Goal: Task Accomplishment & Management: Manage account settings

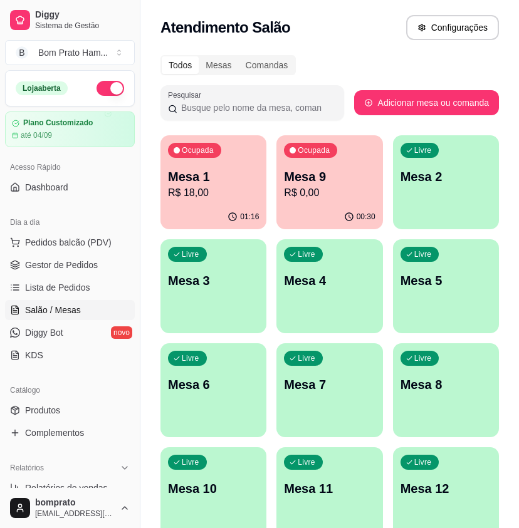
click at [209, 181] on p "Mesa 1" at bounding box center [213, 177] width 91 height 18
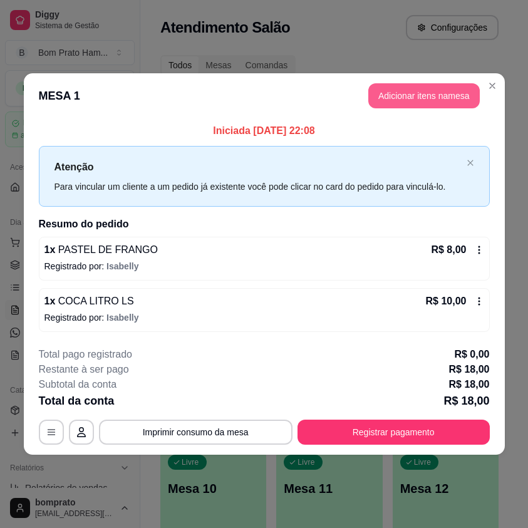
click at [402, 97] on button "Adicionar itens na mesa" at bounding box center [425, 95] width 112 height 25
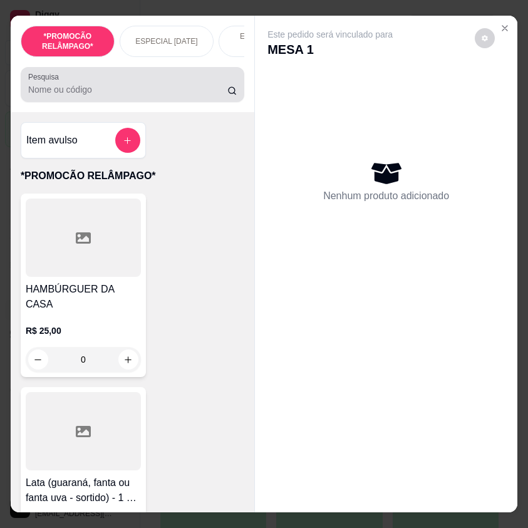
click at [164, 96] on input "Pesquisa" at bounding box center [127, 89] width 199 height 13
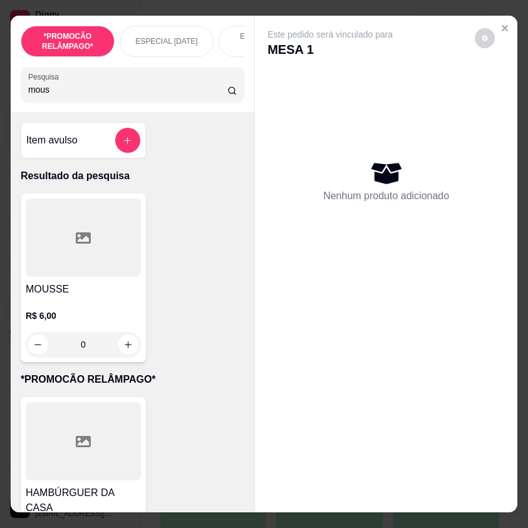
type input "mous"
click at [65, 295] on h4 "MOUSSE" at bounding box center [83, 289] width 115 height 15
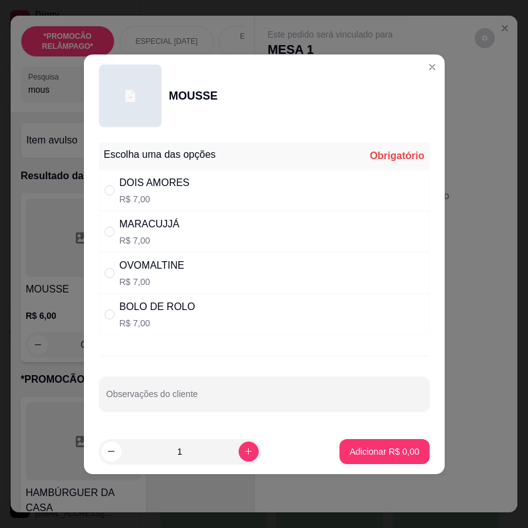
click at [332, 189] on div "DOIS AMORES R$ 7,00" at bounding box center [264, 190] width 331 height 41
radio input "true"
click at [390, 454] on p "Adicionar R$ 7,00" at bounding box center [385, 452] width 70 height 13
type input "1"
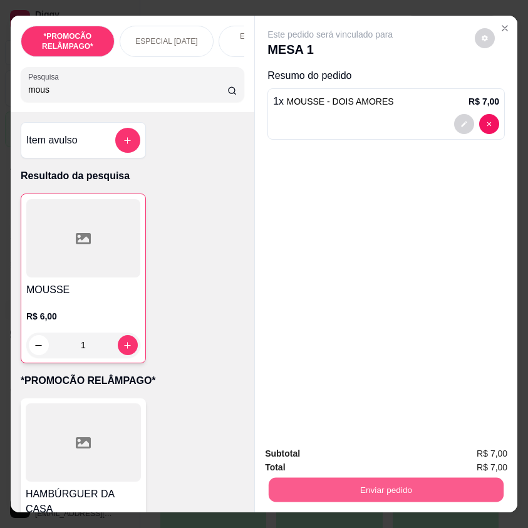
click at [382, 494] on button "Enviar pedido" at bounding box center [386, 490] width 235 height 24
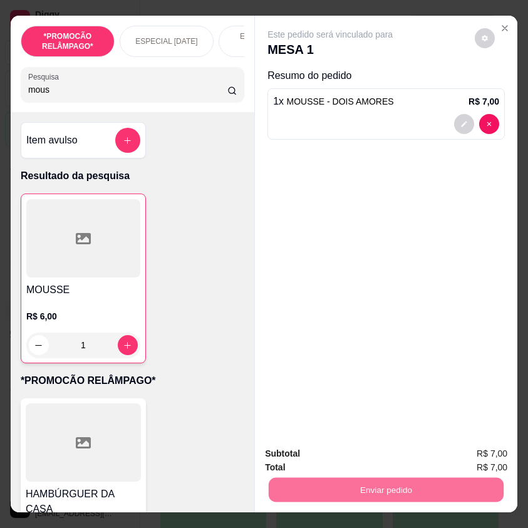
click at [357, 457] on button "Não registrar e enviar pedido" at bounding box center [343, 455] width 130 height 24
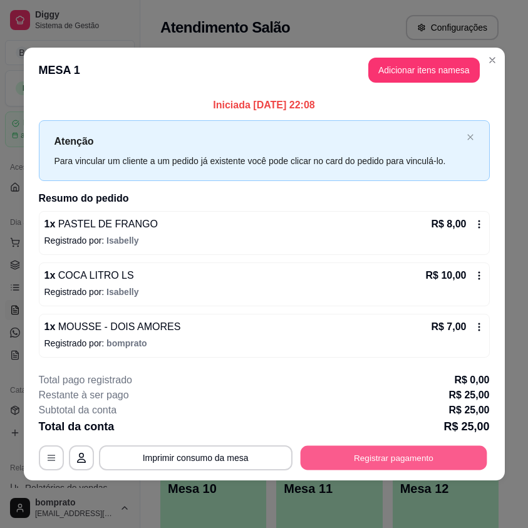
click at [444, 458] on button "Registrar pagamento" at bounding box center [393, 458] width 187 height 24
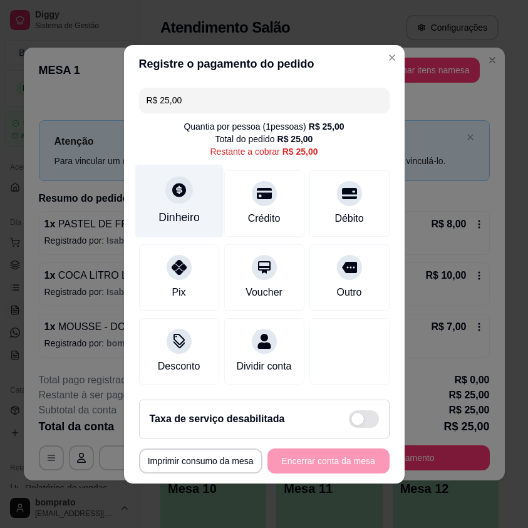
click at [184, 187] on div at bounding box center [179, 190] width 28 height 28
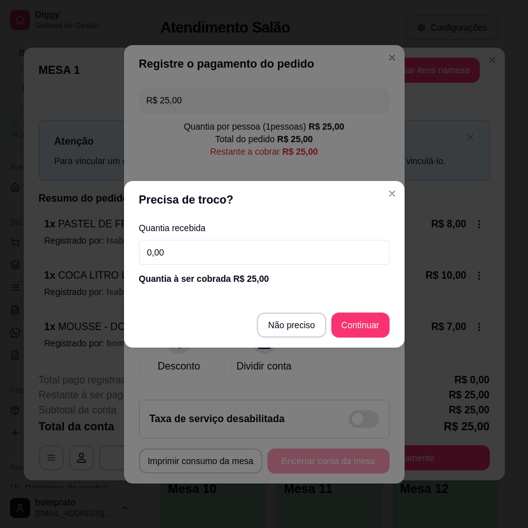
click at [220, 246] on input "0,00" at bounding box center [264, 252] width 251 height 25
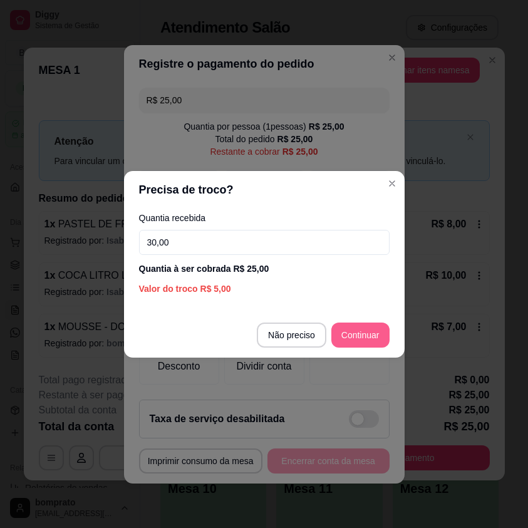
type input "30,00"
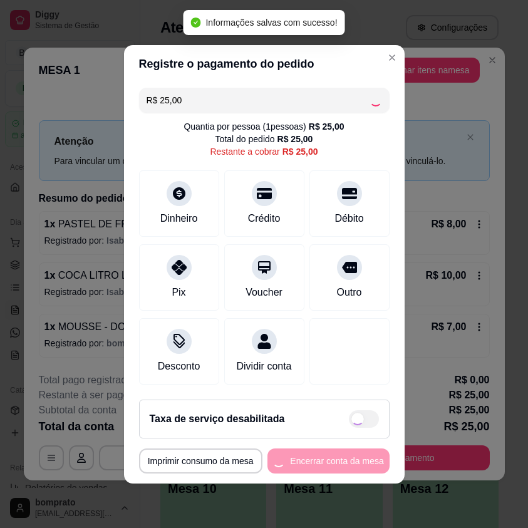
type input "R$ 0,00"
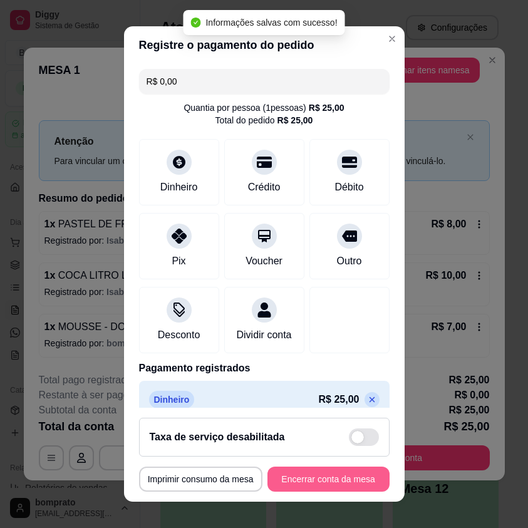
click at [312, 471] on button "Encerrar conta da mesa" at bounding box center [329, 479] width 122 height 25
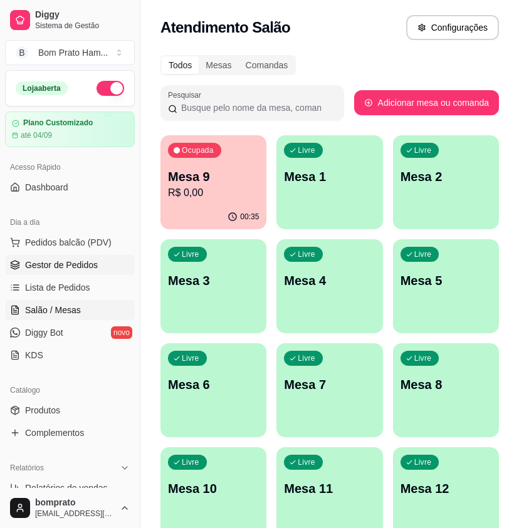
click at [95, 268] on span "Gestor de Pedidos" at bounding box center [61, 265] width 73 height 13
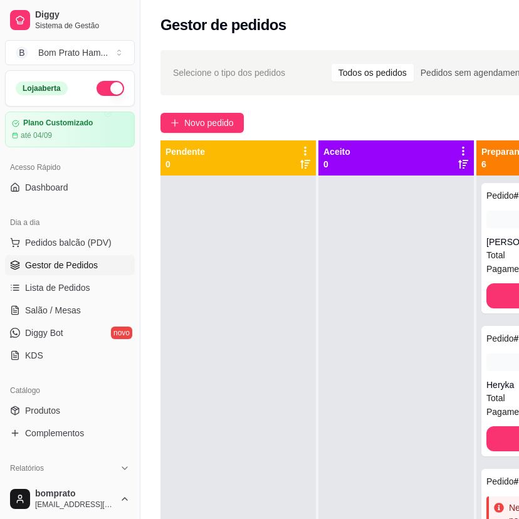
click at [427, 92] on div "Selecione o tipo dos pedidos Todos os pedidos Pedidos sem agendamento Pedidos a…" at bounding box center [399, 72] width 479 height 45
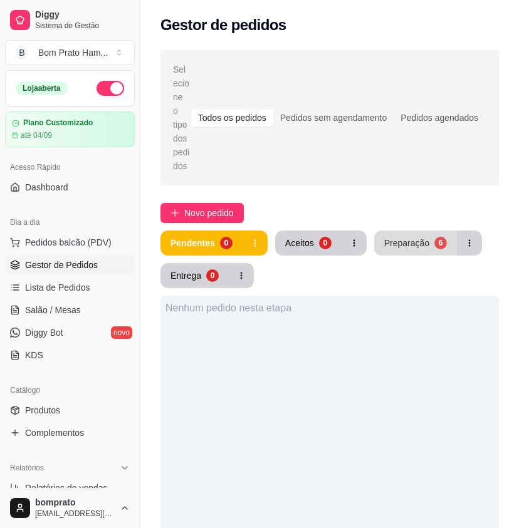
click at [431, 236] on button "Preparação 6" at bounding box center [415, 243] width 83 height 25
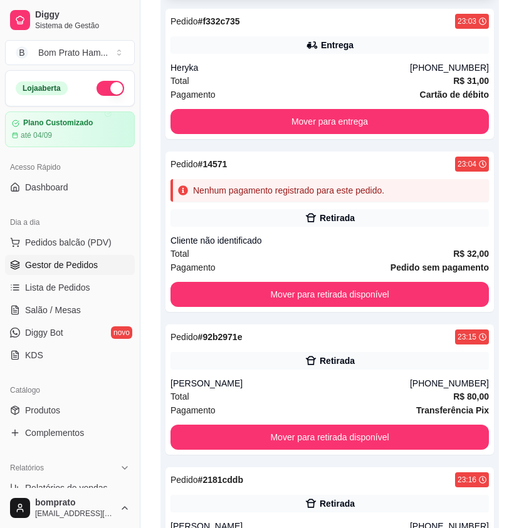
scroll to position [439, 0]
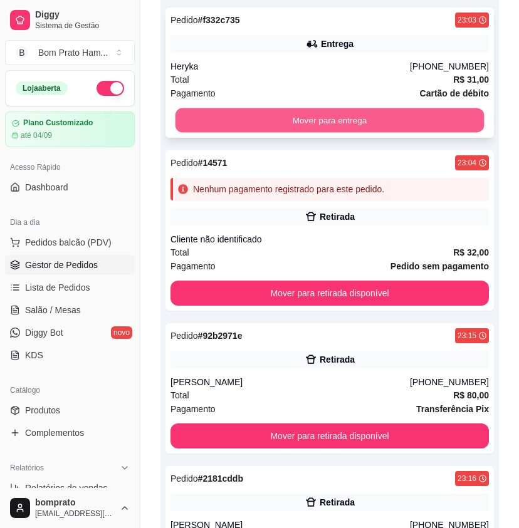
click at [293, 112] on button "Mover para entrega" at bounding box center [330, 120] width 309 height 24
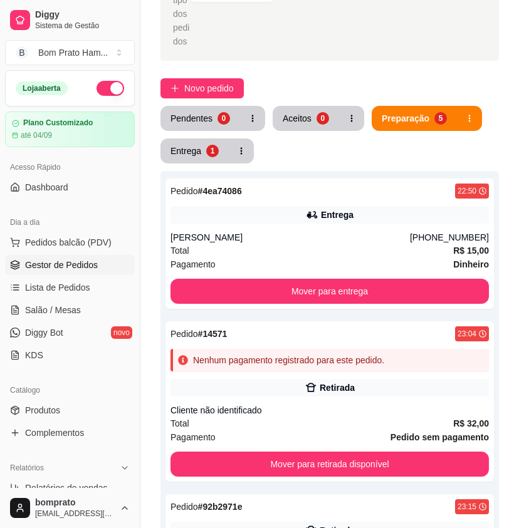
scroll to position [125, 0]
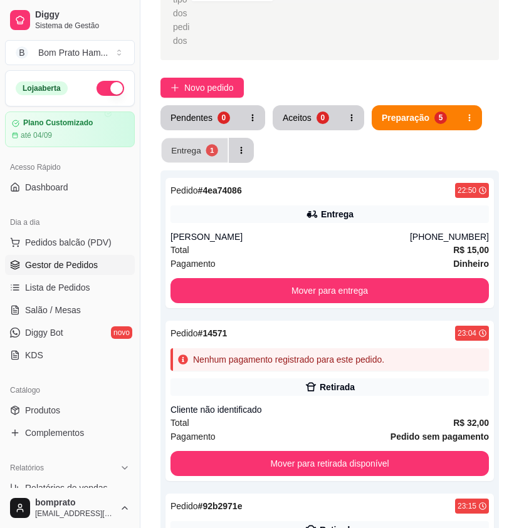
click at [203, 139] on button "Entrega 1" at bounding box center [195, 151] width 66 height 24
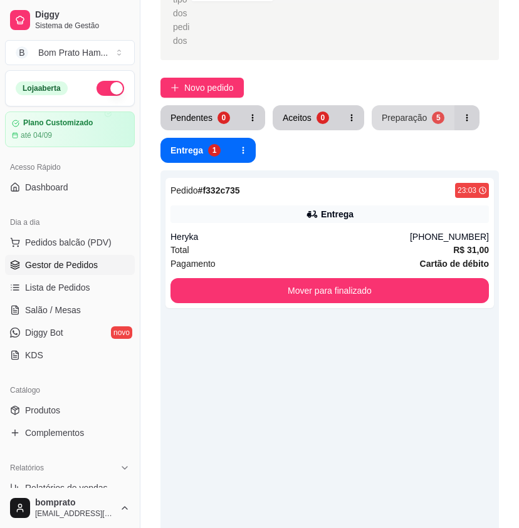
click at [406, 105] on button "Preparação 5" at bounding box center [413, 117] width 83 height 25
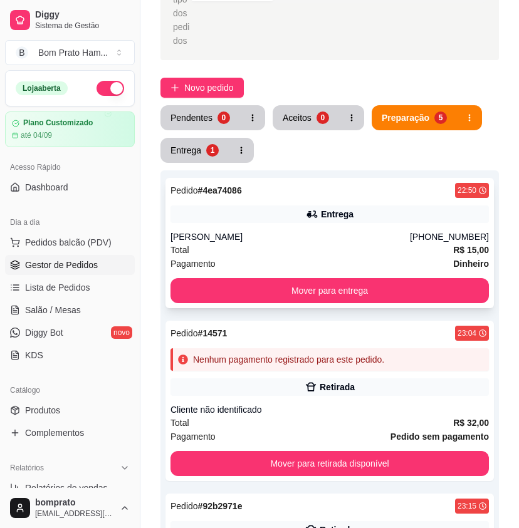
drag, startPoint x: 404, startPoint y: 207, endPoint x: 394, endPoint y: 197, distance: 14.2
click at [394, 206] on div "Entrega" at bounding box center [329, 215] width 318 height 18
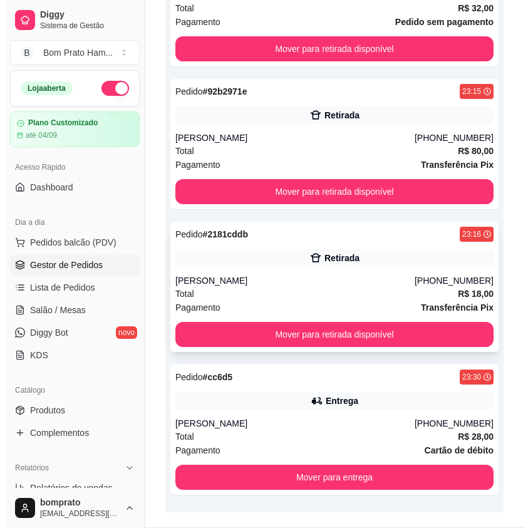
scroll to position [562, 0]
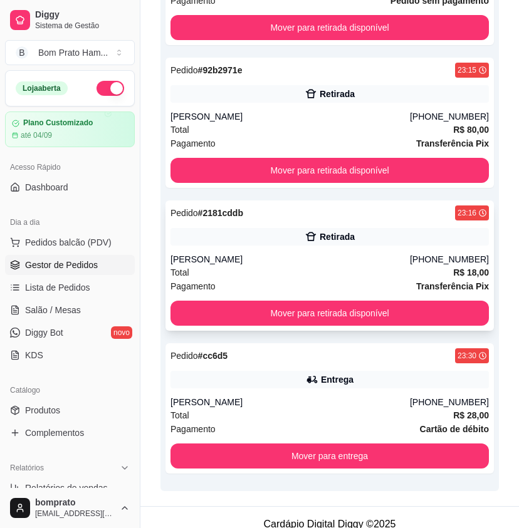
click at [409, 266] on div "Total R$ 18,00" at bounding box center [329, 273] width 318 height 14
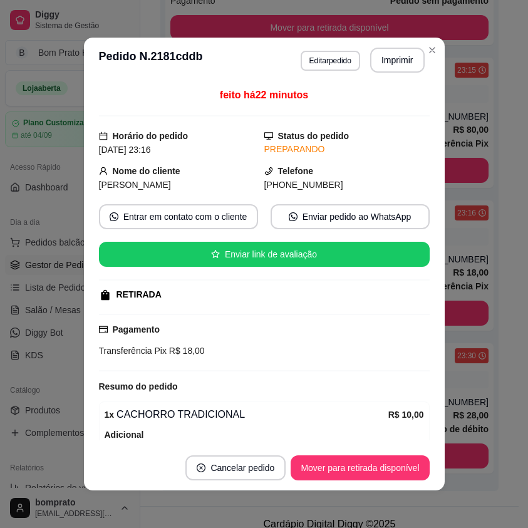
scroll to position [548, 0]
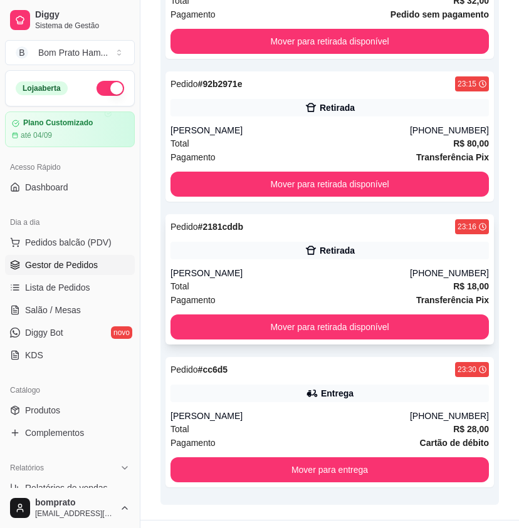
click at [462, 267] on div "[PHONE_NUMBER]" at bounding box center [449, 273] width 79 height 13
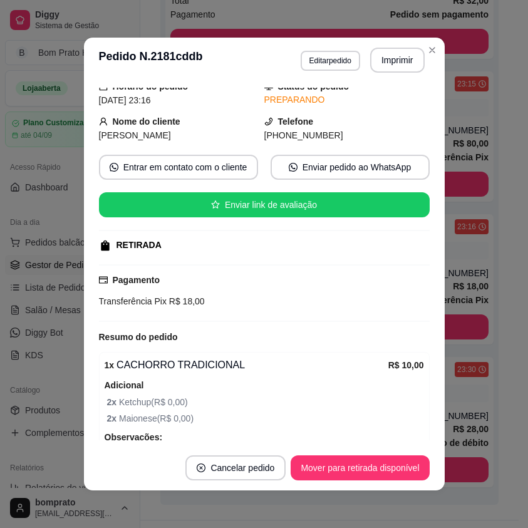
scroll to position [188, 0]
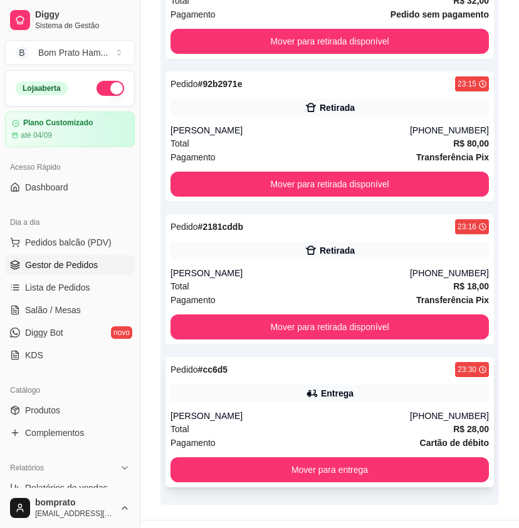
click at [357, 385] on div "Entrega" at bounding box center [329, 394] width 318 height 18
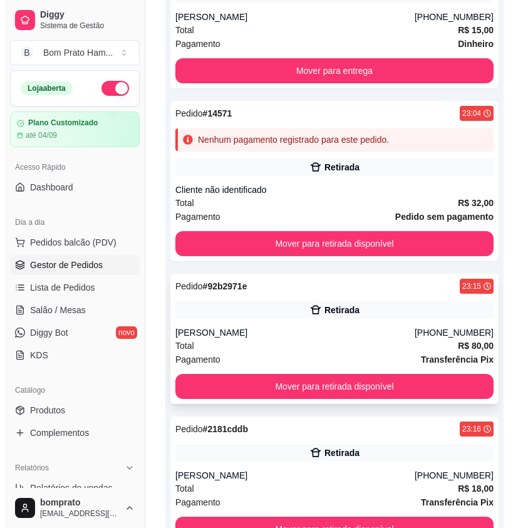
scroll to position [360, 0]
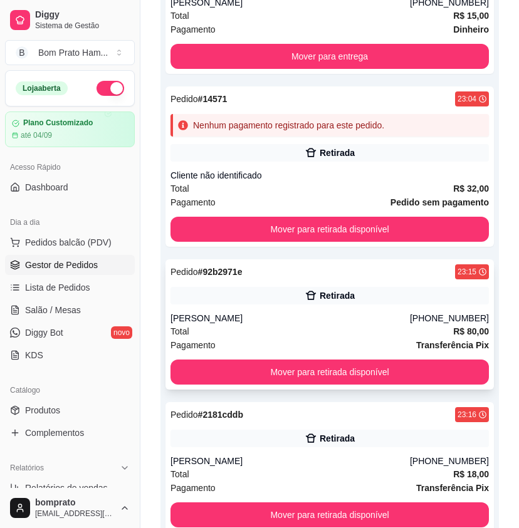
click at [365, 312] on div "[PERSON_NAME]" at bounding box center [289, 318] width 239 height 13
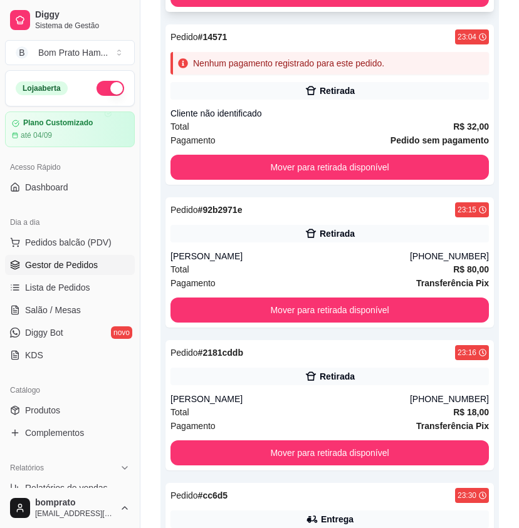
scroll to position [422, 0]
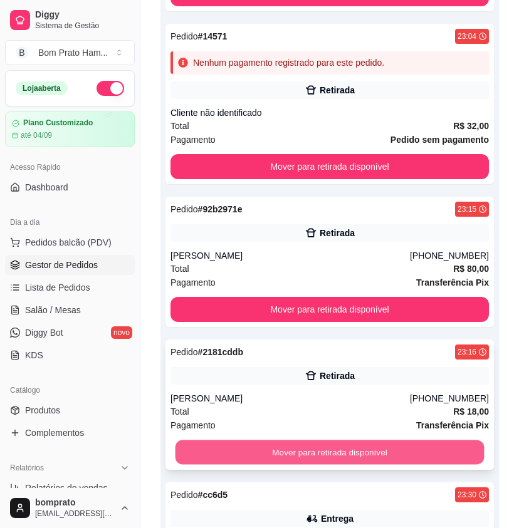
click at [365, 441] on button "Mover para retirada disponível" at bounding box center [330, 453] width 309 height 24
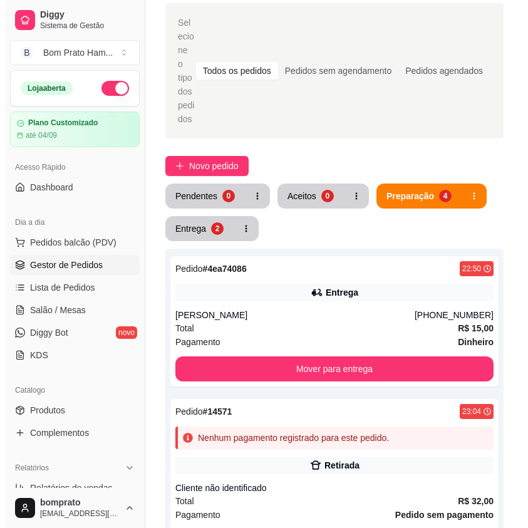
scroll to position [43, 0]
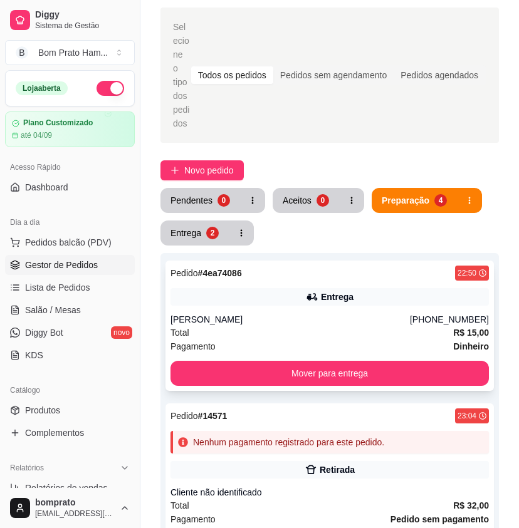
click at [389, 326] on div "Total R$ 15,00" at bounding box center [329, 333] width 318 height 14
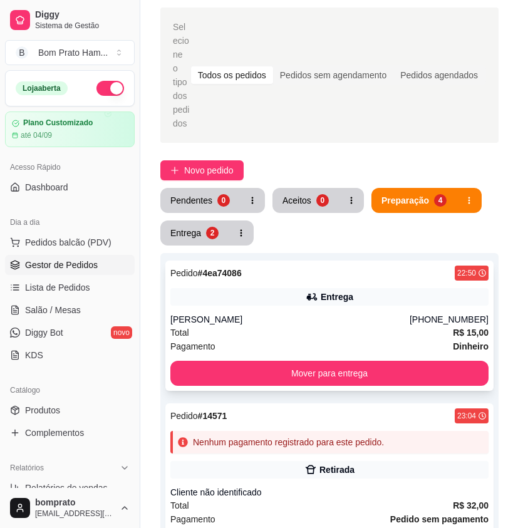
scroll to position [214, 0]
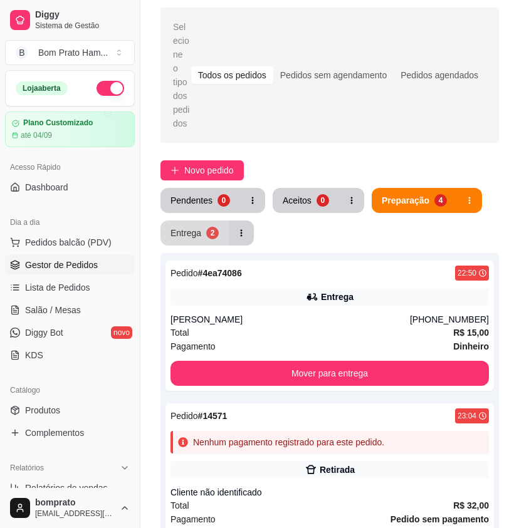
click at [207, 227] on div "2" at bounding box center [212, 233] width 13 height 13
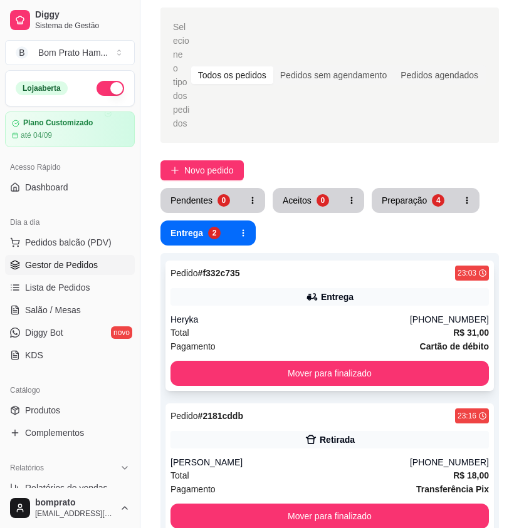
click at [294, 294] on div "Pedido # f332c735 23:03 Entrega Heryka [PHONE_NUMBER] Total R$ 31,00 Pagamento …" at bounding box center [329, 326] width 328 height 130
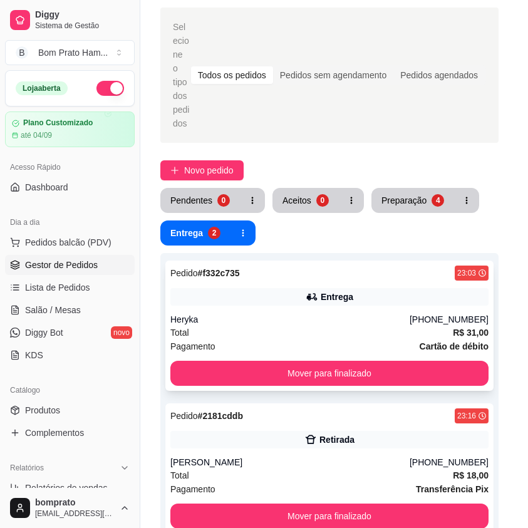
scroll to position [134, 0]
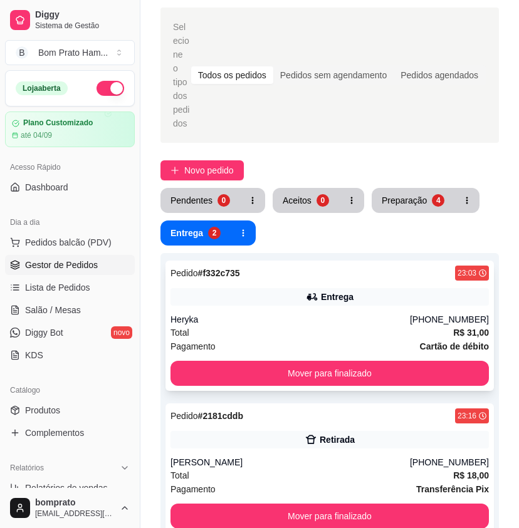
click at [285, 313] on div "Heryka" at bounding box center [289, 319] width 239 height 13
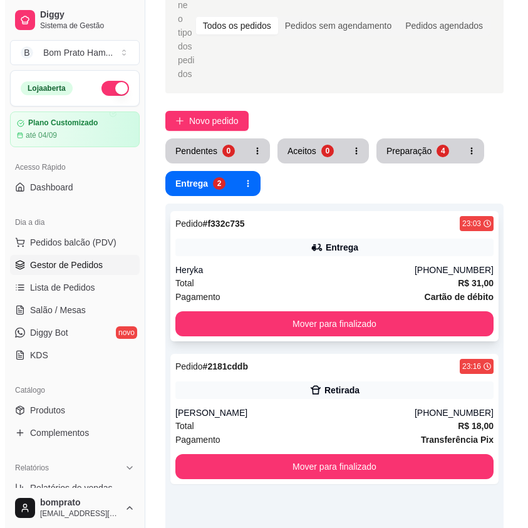
scroll to position [168, 0]
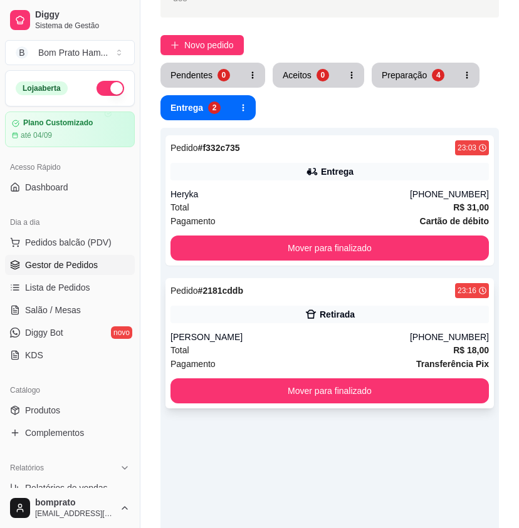
click at [226, 306] on div "Retirada" at bounding box center [329, 315] width 318 height 18
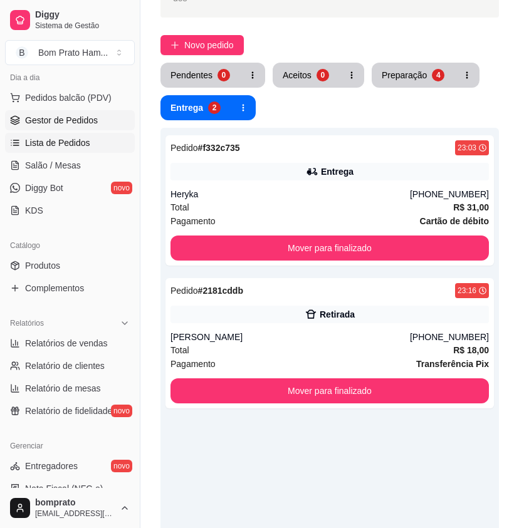
scroll to position [188, 0]
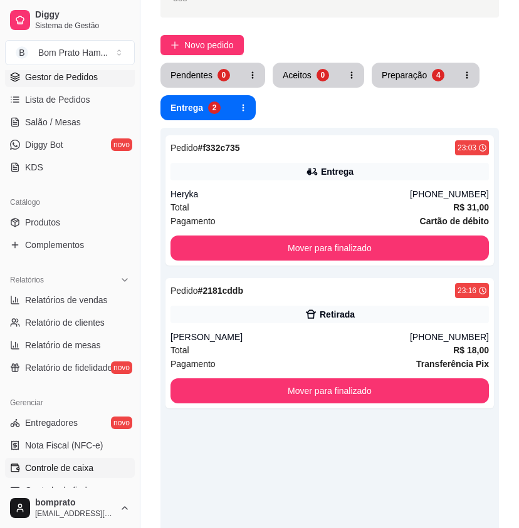
click at [85, 471] on span "Controle de caixa" at bounding box center [59, 468] width 68 height 13
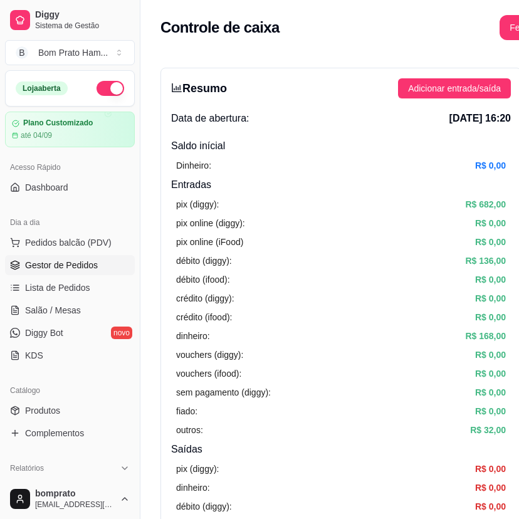
click at [83, 261] on span "Gestor de Pedidos" at bounding box center [61, 265] width 73 height 13
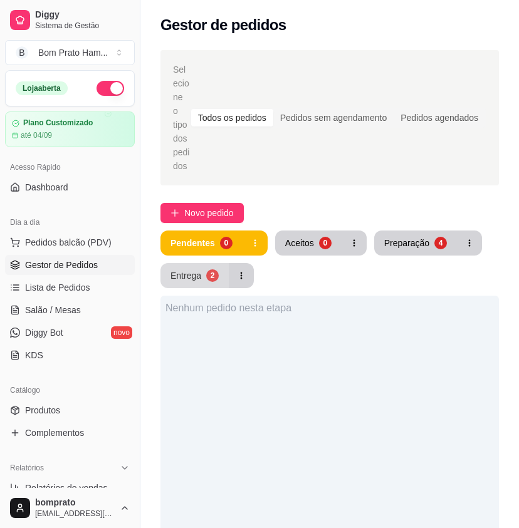
click at [197, 270] on div "Entrega" at bounding box center [185, 276] width 31 height 13
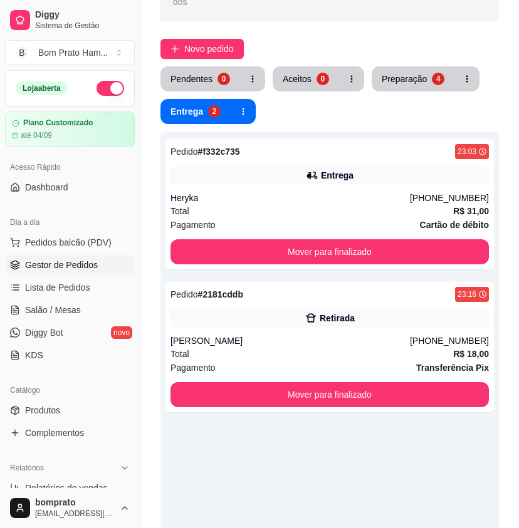
scroll to position [188, 0]
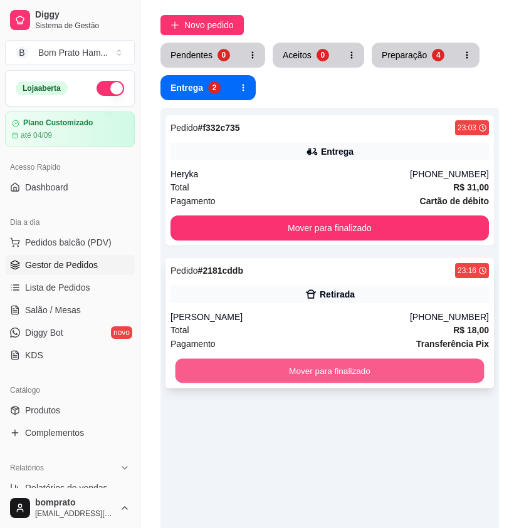
click at [330, 359] on button "Mover para finalizado" at bounding box center [330, 371] width 309 height 24
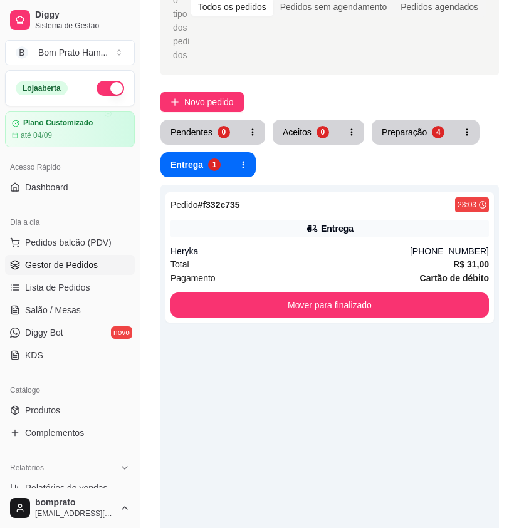
scroll to position [0, 0]
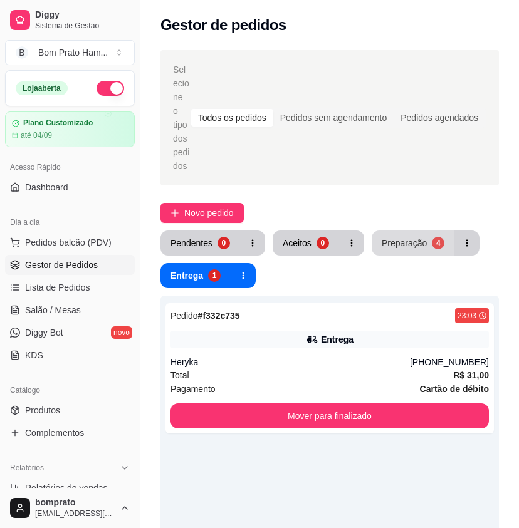
click at [396, 237] on div "Preparação" at bounding box center [404, 243] width 45 height 13
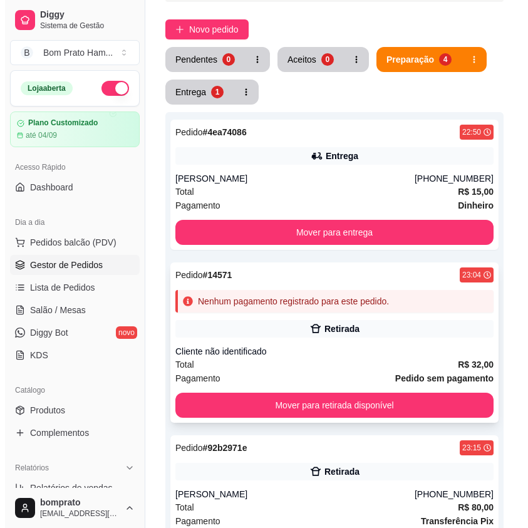
scroll to position [188, 0]
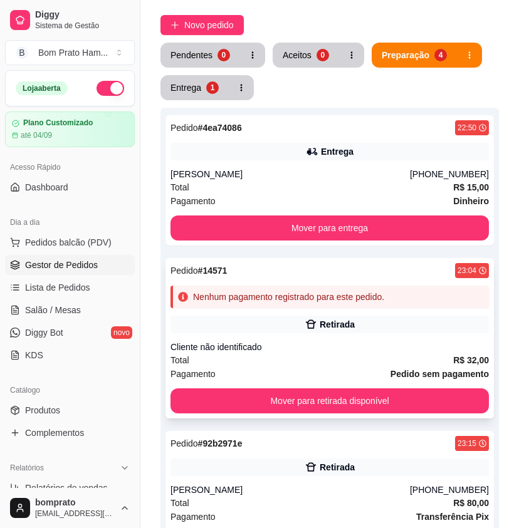
click at [368, 323] on div "Pedido # 14571 23:04 Nenhum pagamento registrado para este pedido. Retirada Cli…" at bounding box center [329, 338] width 328 height 160
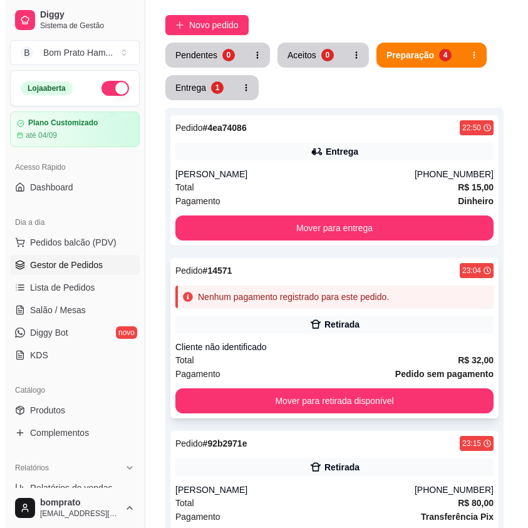
scroll to position [313, 0]
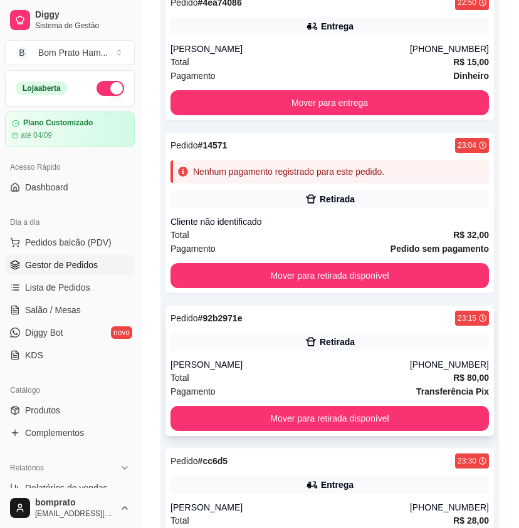
click at [338, 336] on div "Retirada" at bounding box center [337, 342] width 35 height 13
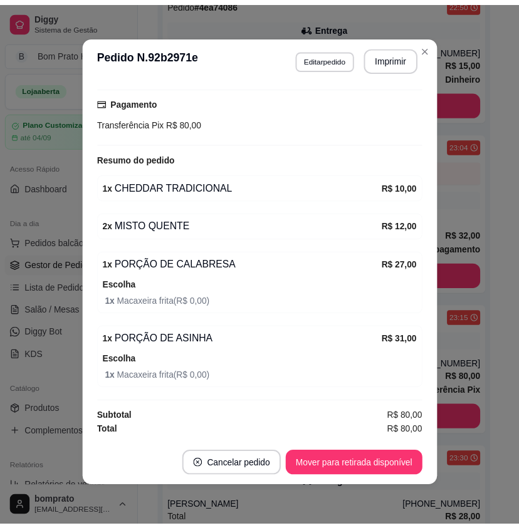
scroll to position [0, 0]
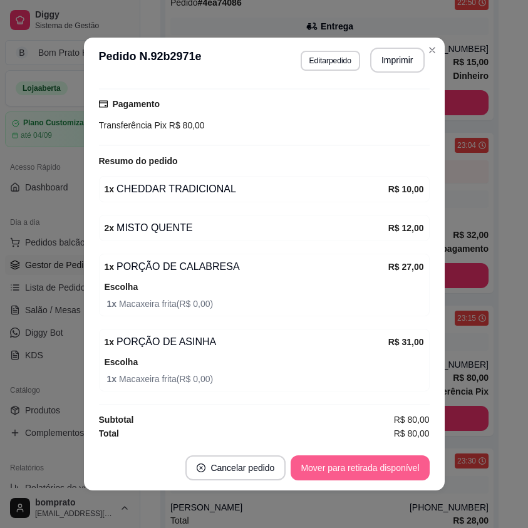
click at [412, 469] on button "Mover para retirada disponível" at bounding box center [360, 468] width 139 height 25
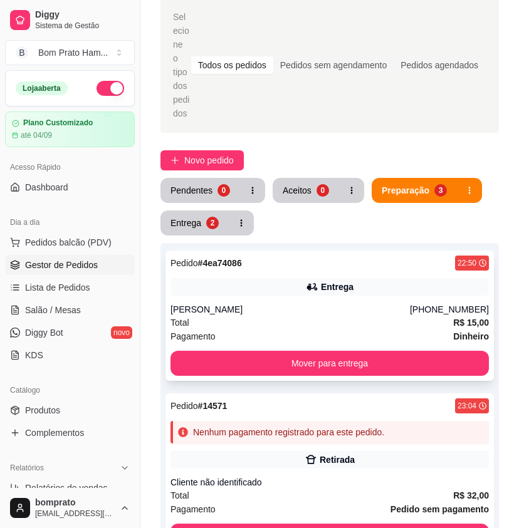
scroll to position [125, 0]
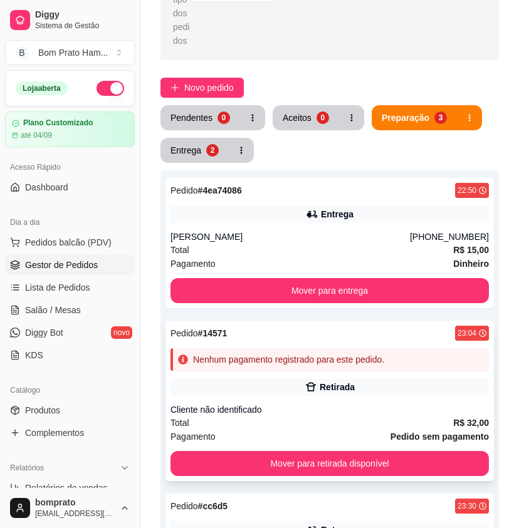
click at [368, 379] on div "Retirada" at bounding box center [329, 388] width 318 height 18
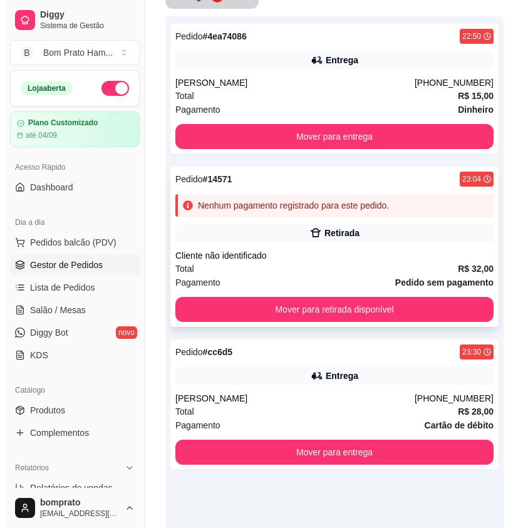
scroll to position [82, 0]
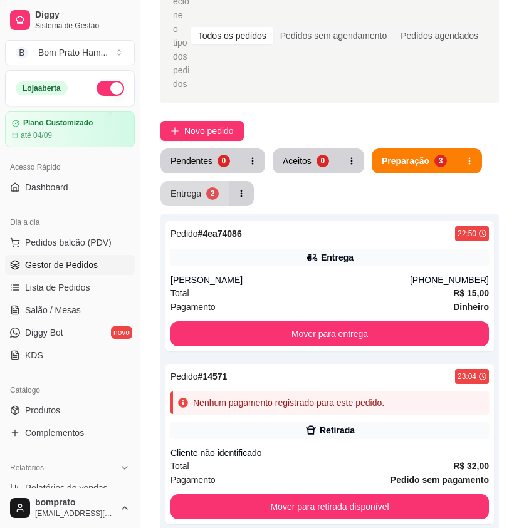
click at [183, 187] on div "Entrega" at bounding box center [185, 193] width 31 height 13
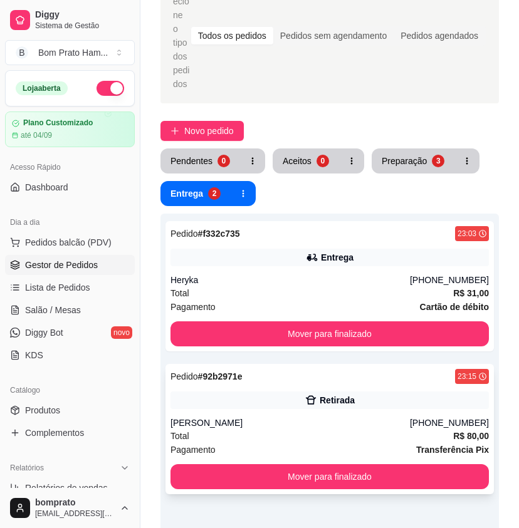
click at [334, 394] on div "Retirada" at bounding box center [337, 400] width 35 height 13
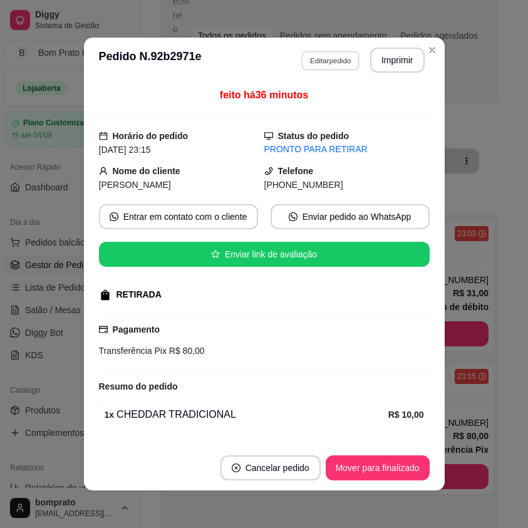
click at [333, 61] on button "Editar pedido" at bounding box center [330, 60] width 58 height 19
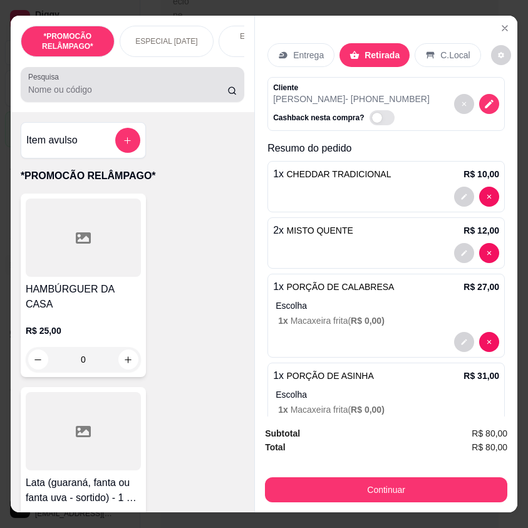
click at [123, 93] on input "Pesquisa" at bounding box center [127, 89] width 199 height 13
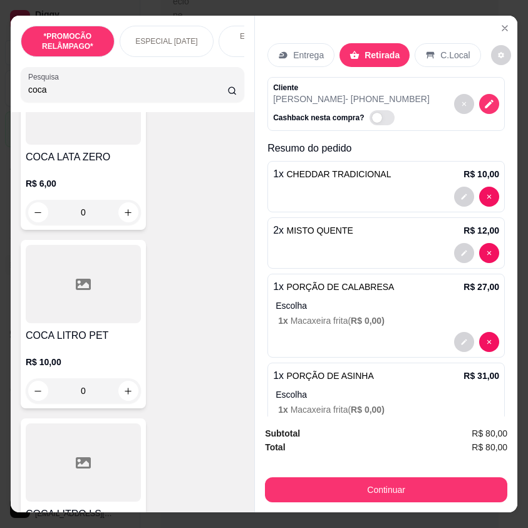
scroll to position [313, 0]
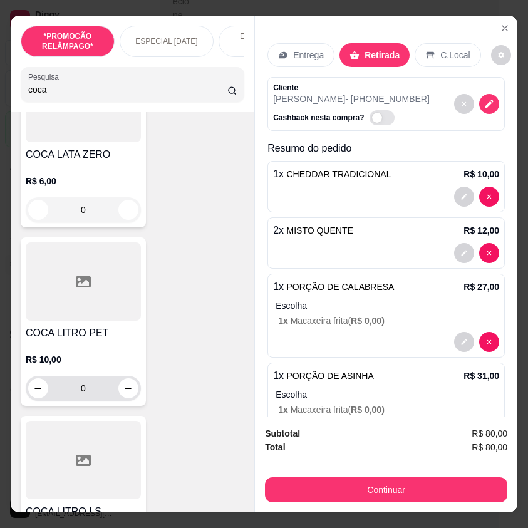
type input "coca"
click at [124, 392] on icon "increase-product-quantity" at bounding box center [128, 388] width 9 height 9
type input "1"
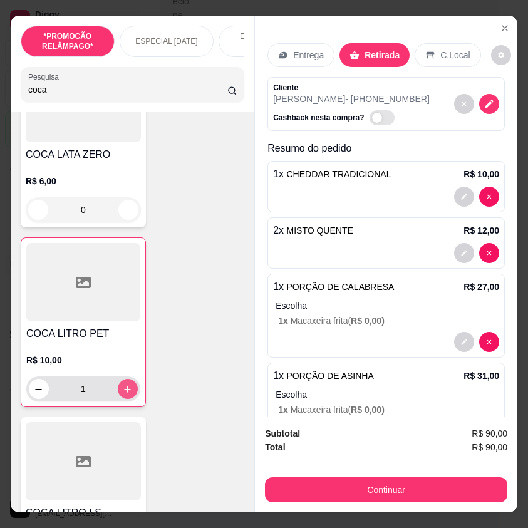
click at [123, 392] on icon "increase-product-quantity" at bounding box center [127, 389] width 9 height 9
type input "2"
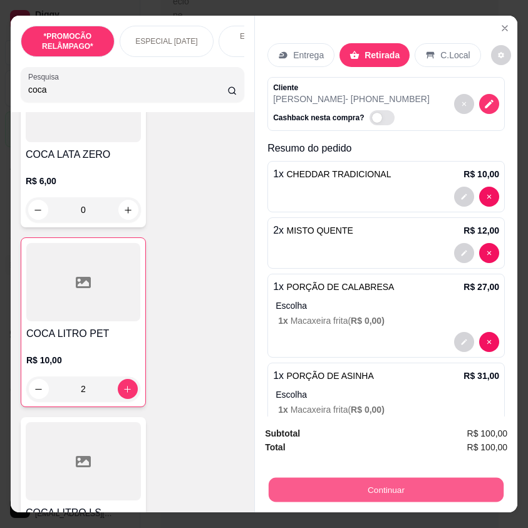
click at [426, 480] on button "Continuar" at bounding box center [386, 490] width 235 height 24
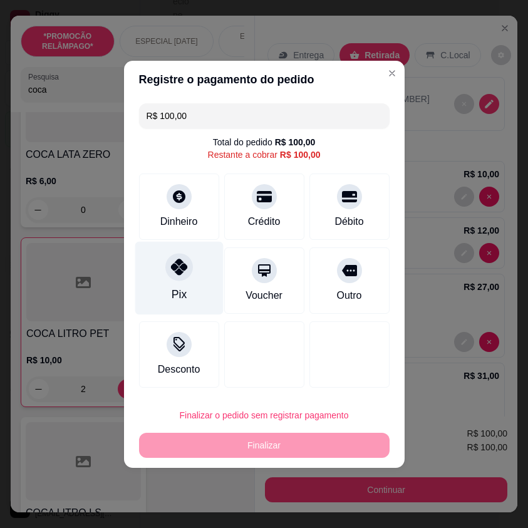
click at [167, 263] on div at bounding box center [179, 267] width 28 height 28
type input "R$ 0,00"
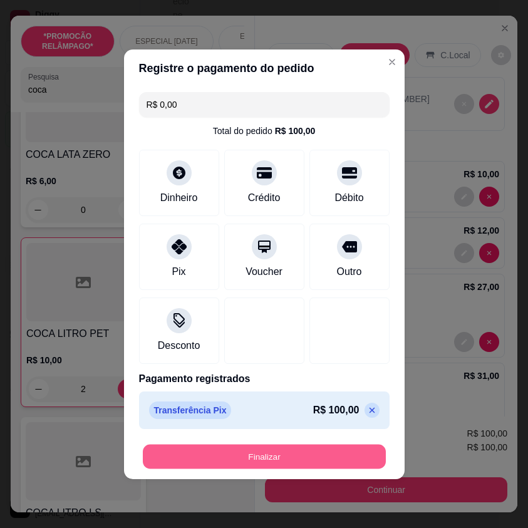
click at [273, 461] on button "Finalizar" at bounding box center [264, 456] width 243 height 24
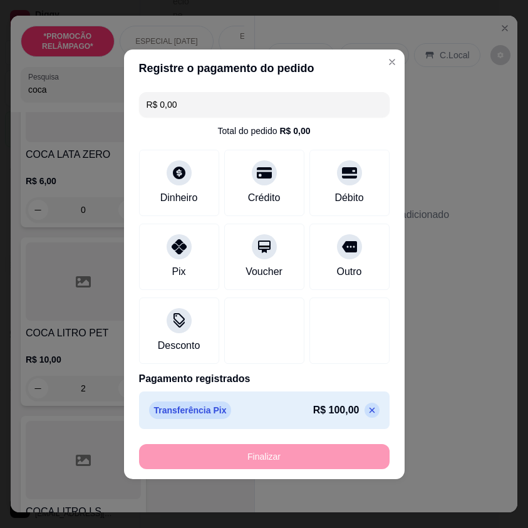
type input "0"
type input "-R$ 100,00"
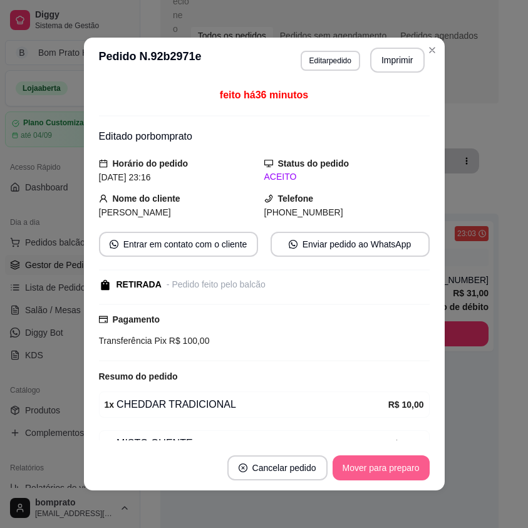
click at [403, 462] on button "Mover para preparo" at bounding box center [381, 468] width 97 height 25
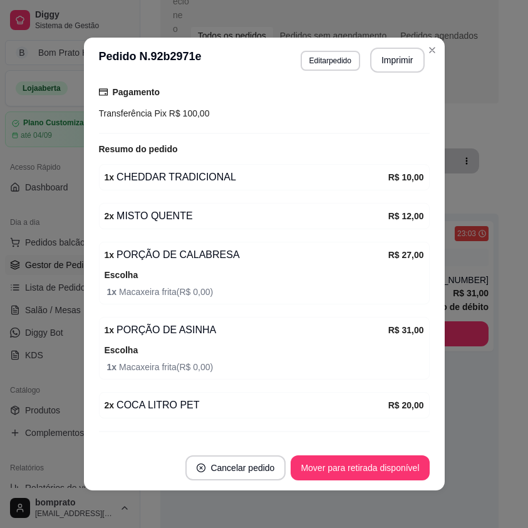
scroll to position [254, 0]
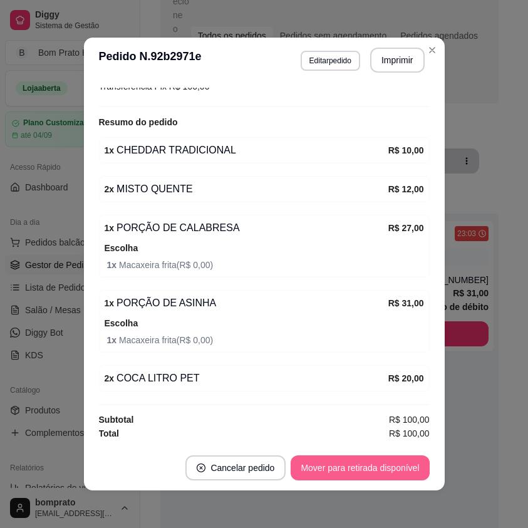
click at [405, 464] on button "Mover para retirada disponível" at bounding box center [360, 468] width 139 height 25
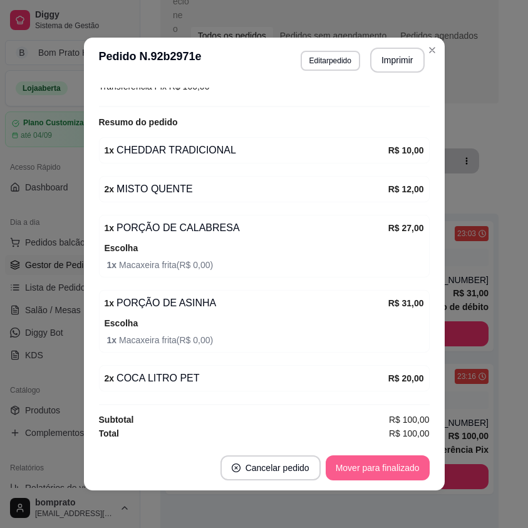
click at [403, 466] on button "Mover para finalizado" at bounding box center [378, 468] width 104 height 25
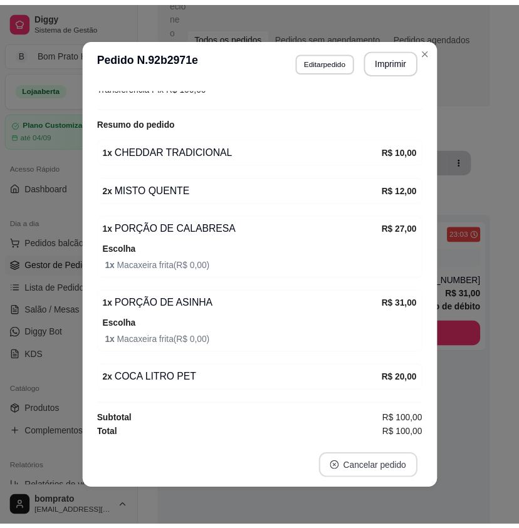
scroll to position [213, 0]
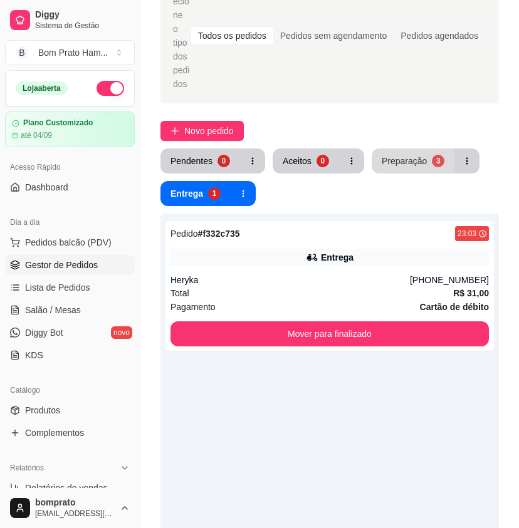
click at [437, 155] on button "Preparação 3" at bounding box center [413, 161] width 83 height 25
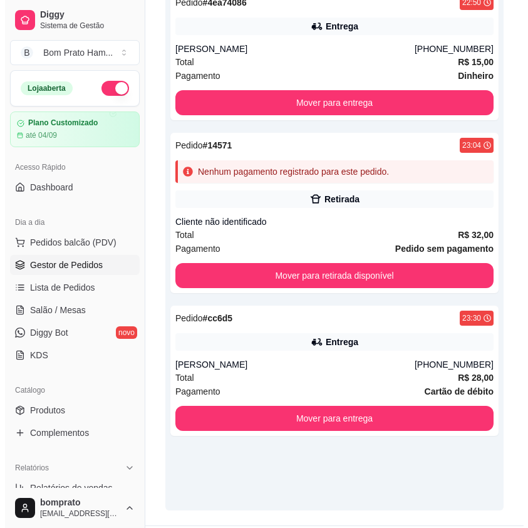
scroll to position [333, 0]
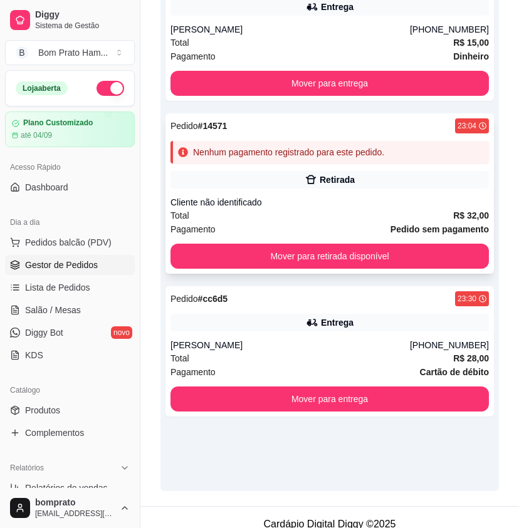
click at [324, 153] on div "Pedido # 14571 23:04 Nenhum pagamento registrado para este pedido. Retirada Cli…" at bounding box center [329, 193] width 328 height 160
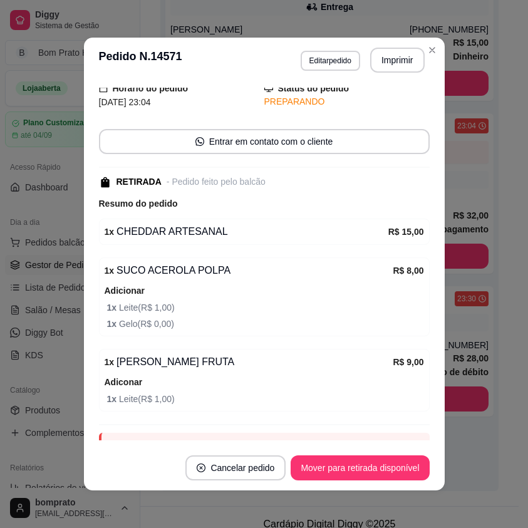
scroll to position [110, 0]
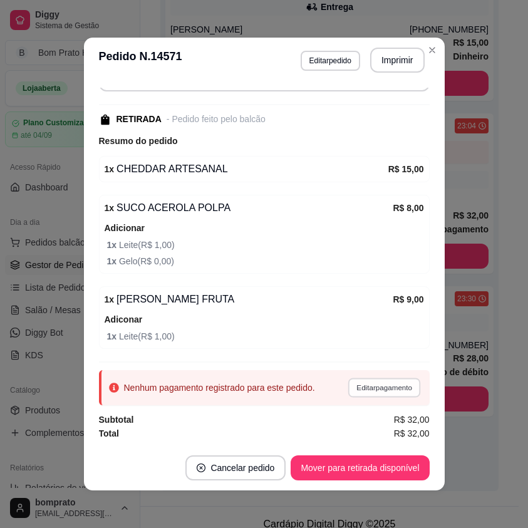
click at [361, 387] on button "Editar pagamento" at bounding box center [384, 387] width 73 height 19
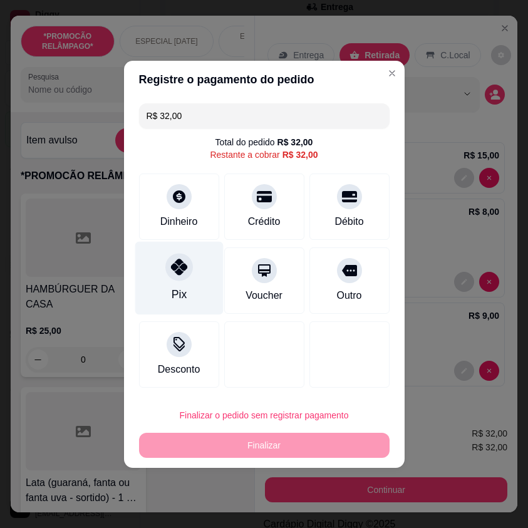
click at [192, 268] on div "Pix" at bounding box center [179, 277] width 88 height 73
type input "R$ 0,00"
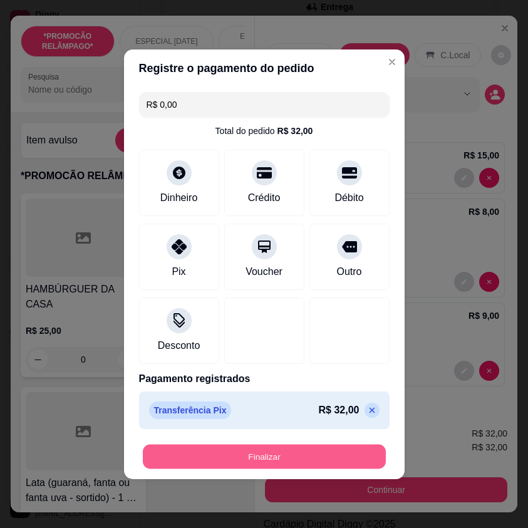
click at [335, 453] on button "Finalizar" at bounding box center [264, 456] width 243 height 24
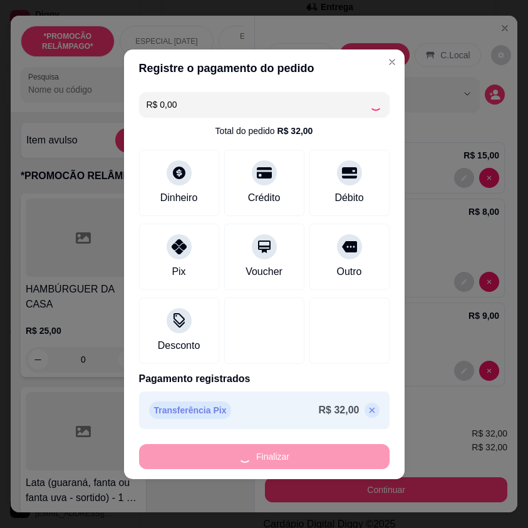
type input "0"
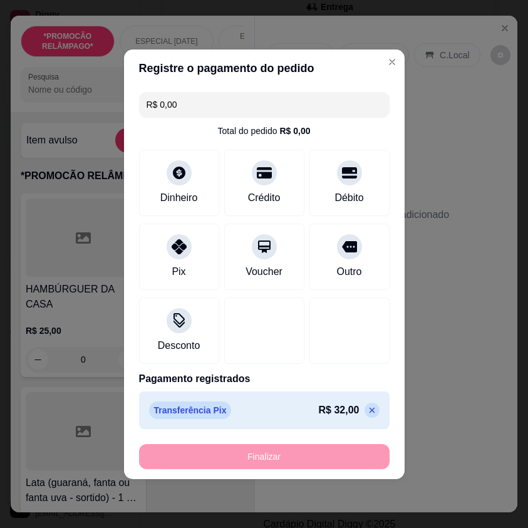
type input "-R$ 32,00"
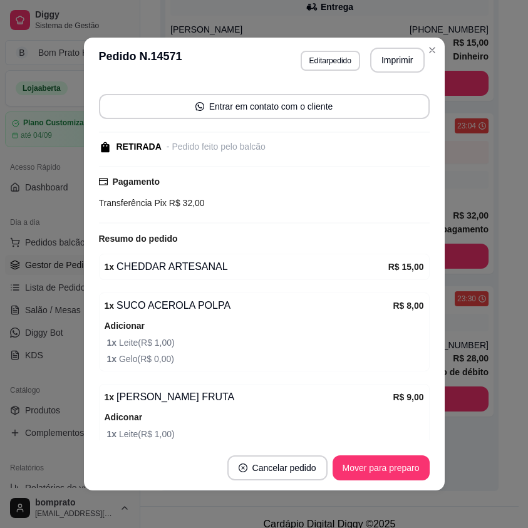
scroll to position [138, 0]
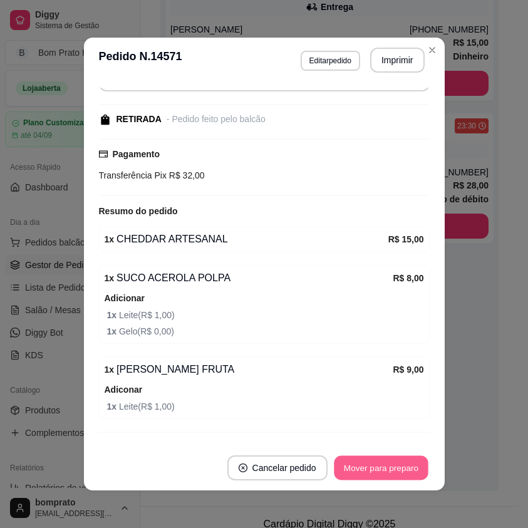
click at [379, 471] on button "Mover para preparo" at bounding box center [381, 468] width 94 height 24
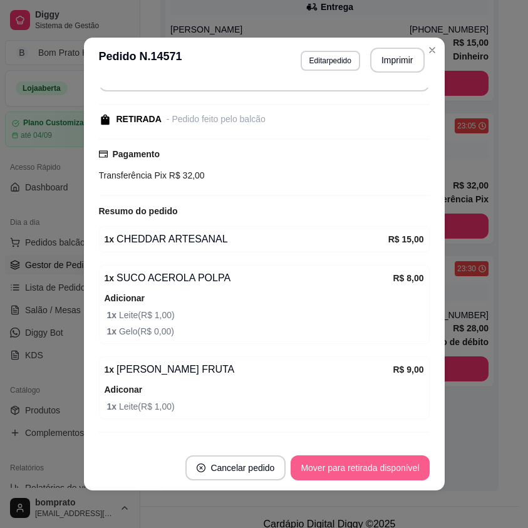
click at [379, 469] on button "Mover para retirada disponível" at bounding box center [360, 468] width 139 height 25
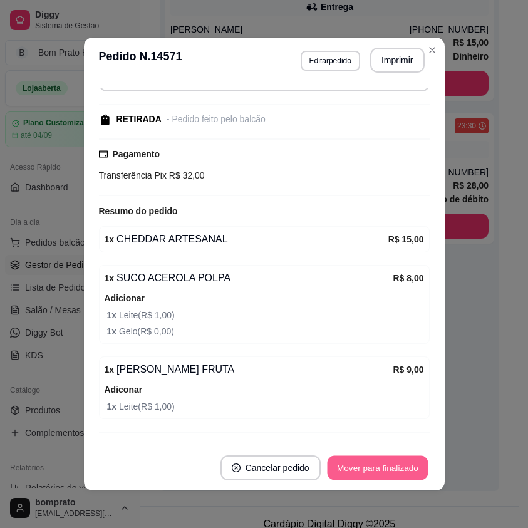
click at [372, 473] on button "Mover para finalizado" at bounding box center [377, 468] width 101 height 24
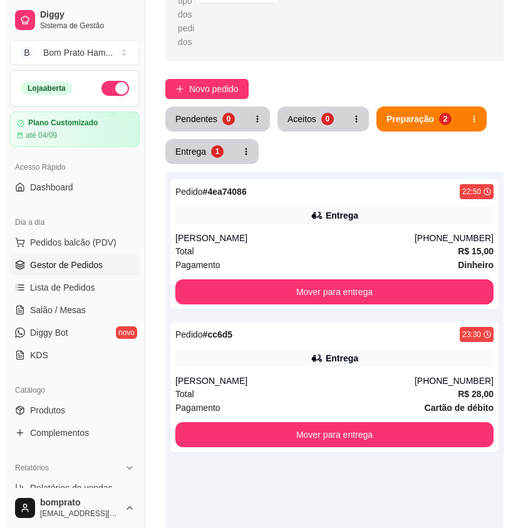
scroll to position [0, 0]
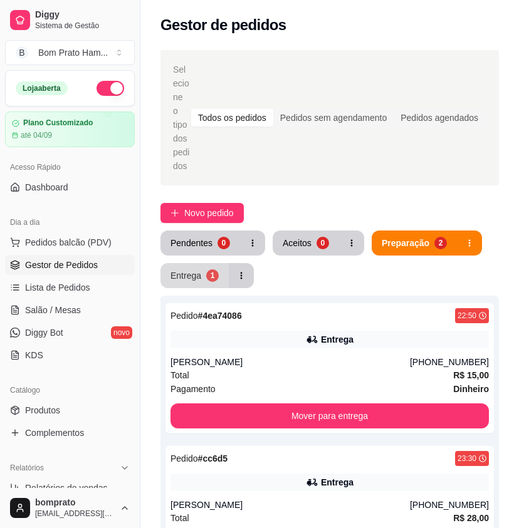
click at [214, 270] on div "1" at bounding box center [212, 276] width 13 height 13
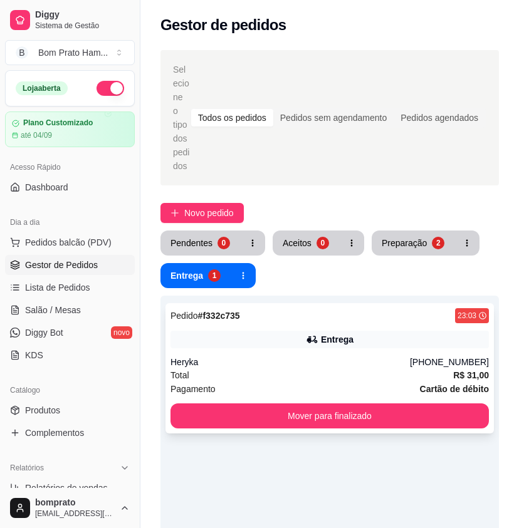
click at [348, 339] on div "Pedido # f332c735 23:03 Entrega Heryka [PHONE_NUMBER] Total R$ 31,00 Pagamento …" at bounding box center [329, 368] width 328 height 130
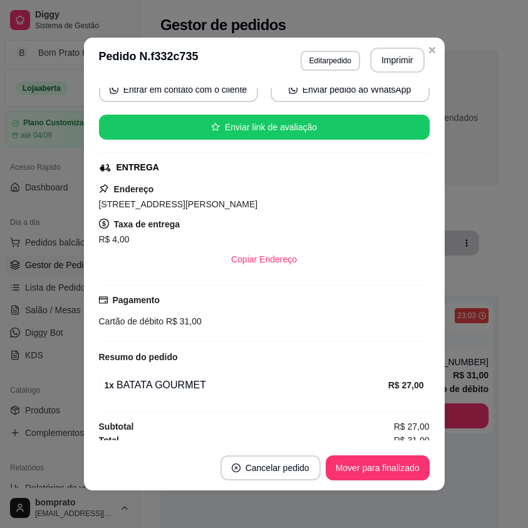
scroll to position [134, 0]
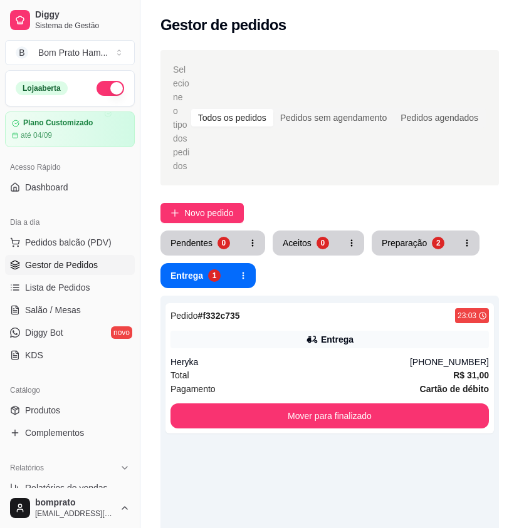
click at [106, 83] on button "button" at bounding box center [111, 88] width 28 height 15
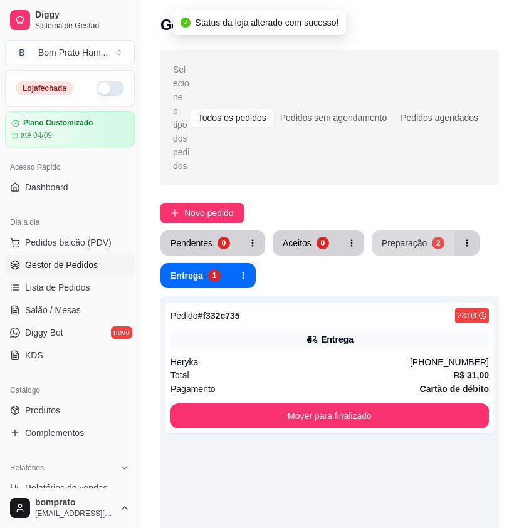
click at [425, 231] on button "Preparação 2" at bounding box center [413, 243] width 83 height 25
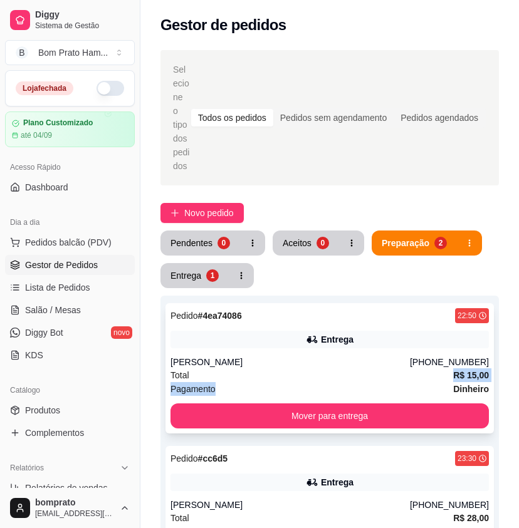
click at [339, 369] on div "Pedido # 4ea74086 22:50 Entrega [PERSON_NAME] [PHONE_NUMBER] Total R$ 15,00 Pag…" at bounding box center [329, 368] width 328 height 130
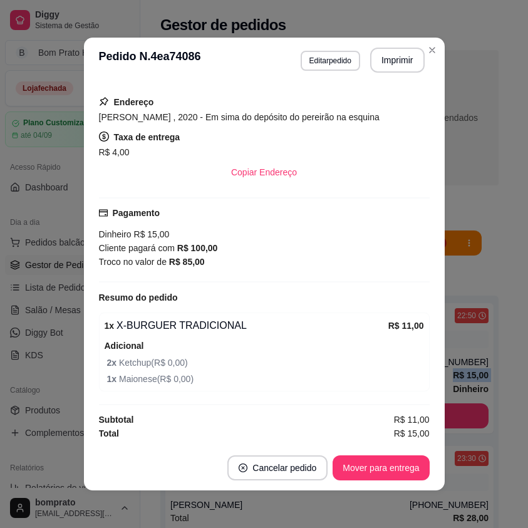
scroll to position [3, 0]
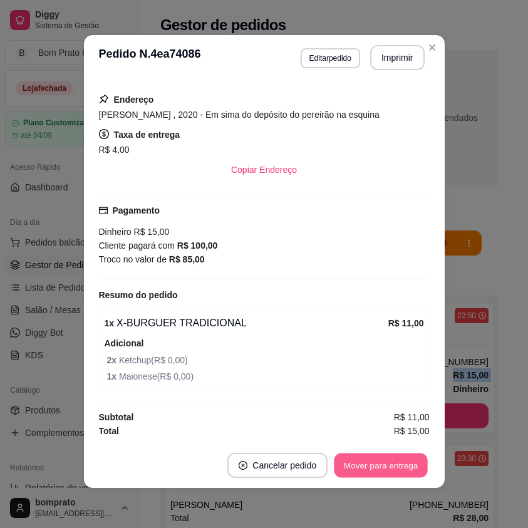
click at [401, 461] on button "Mover para entrega" at bounding box center [382, 466] width 94 height 24
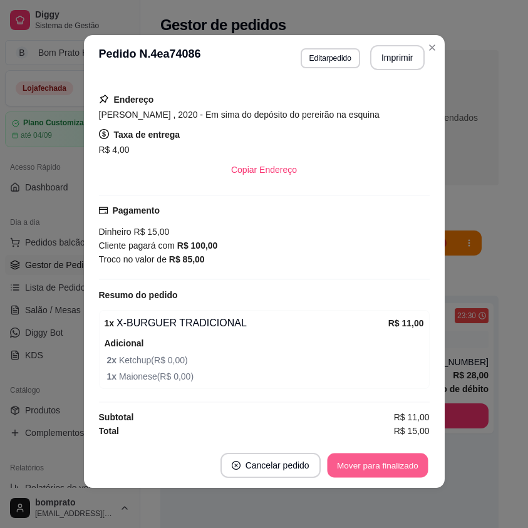
click at [401, 462] on button "Mover para finalizado" at bounding box center [377, 466] width 101 height 24
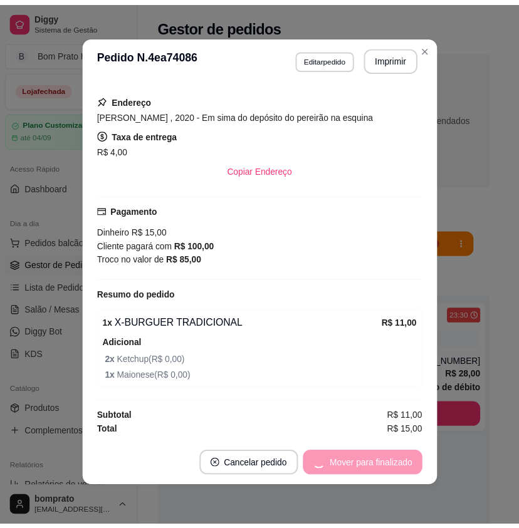
scroll to position [186, 0]
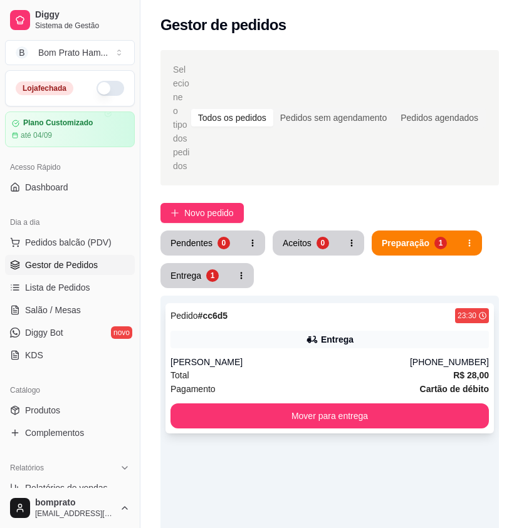
click at [328, 340] on div "Pedido # cc6d5 23:30 Entrega [PERSON_NAME] [PHONE_NUMBER] Total R$ 28,00 Pagame…" at bounding box center [329, 368] width 328 height 130
click at [191, 263] on button "Entrega 1" at bounding box center [194, 275] width 68 height 25
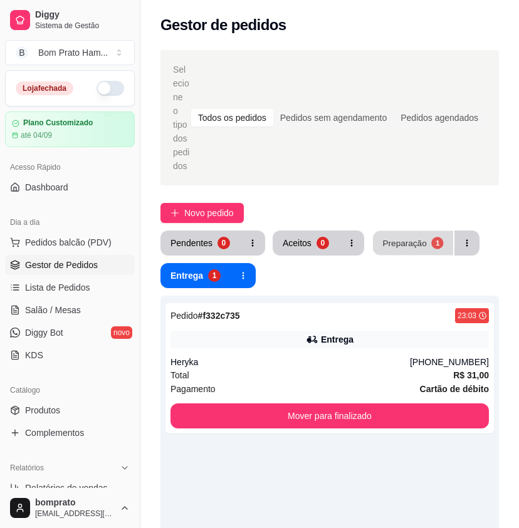
click at [394, 237] on div "Preparação" at bounding box center [404, 243] width 44 height 12
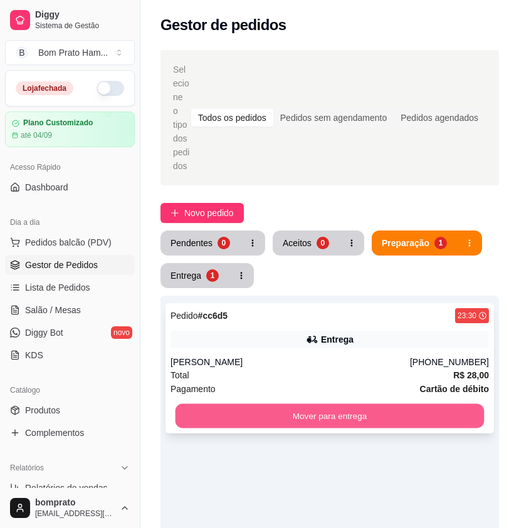
click at [343, 407] on button "Mover para entrega" at bounding box center [330, 416] width 309 height 24
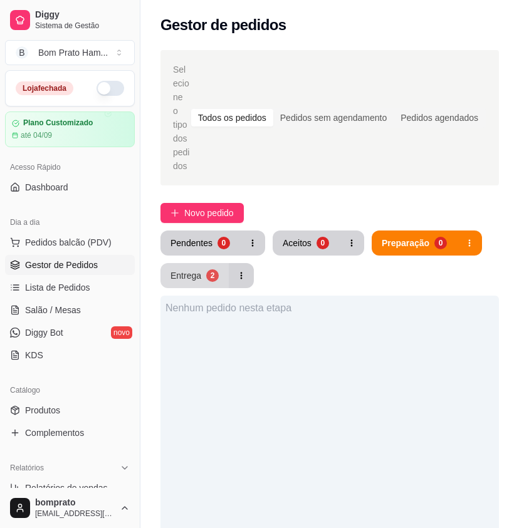
click at [192, 270] on div "Entrega" at bounding box center [185, 276] width 31 height 13
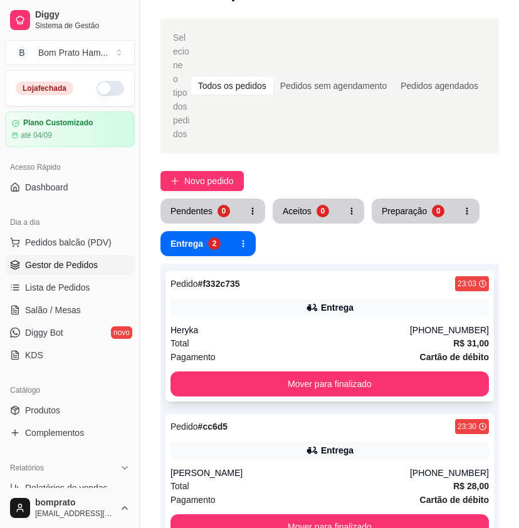
scroll to position [63, 0]
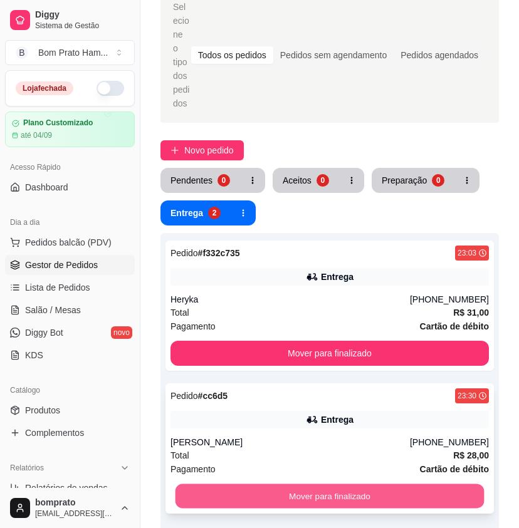
click at [359, 485] on button "Mover para finalizado" at bounding box center [330, 497] width 309 height 24
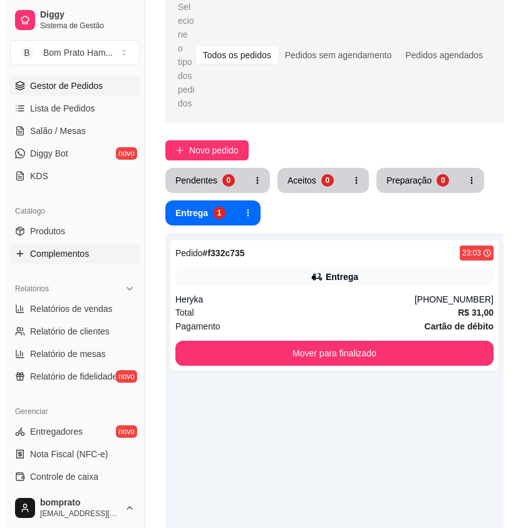
scroll to position [188, 0]
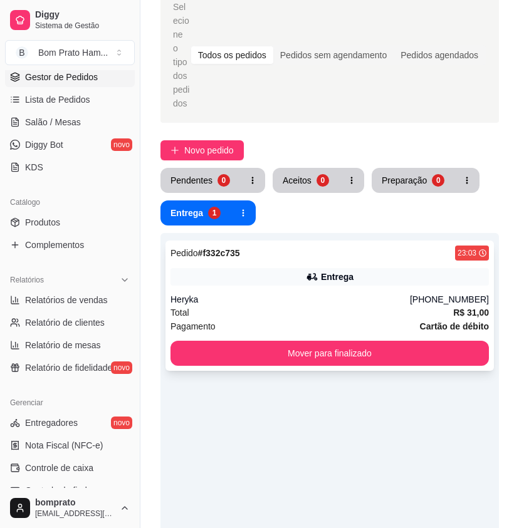
click at [317, 293] on div "Heryka" at bounding box center [289, 299] width 239 height 13
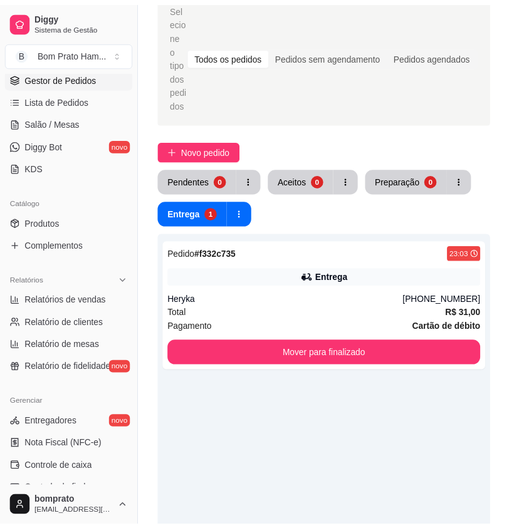
scroll to position [134, 0]
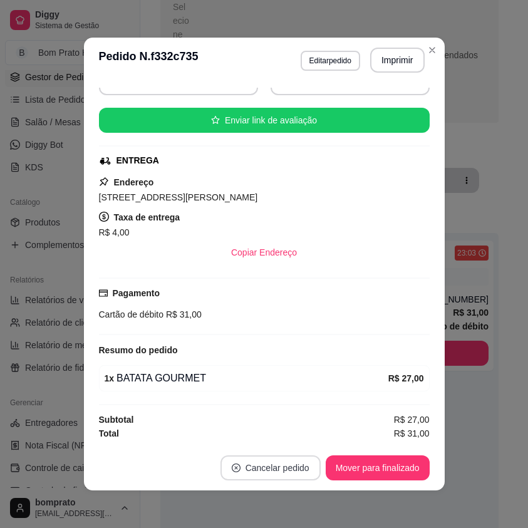
click at [301, 468] on button "Cancelar pedido" at bounding box center [271, 468] width 100 height 25
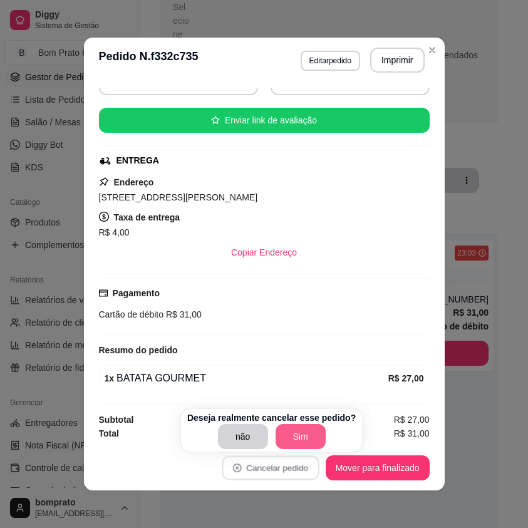
click at [305, 446] on button "Sim" at bounding box center [301, 436] width 50 height 25
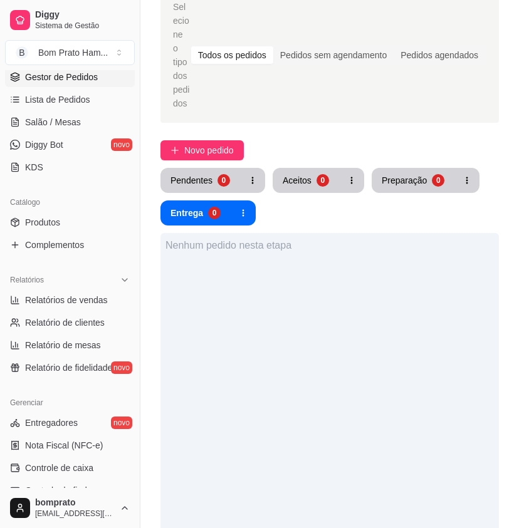
click at [450, 421] on div "Nenhum pedido nesta etapa" at bounding box center [329, 497] width 338 height 528
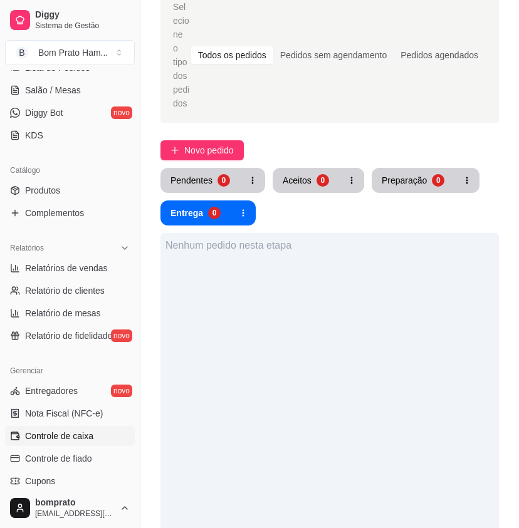
scroll to position [251, 0]
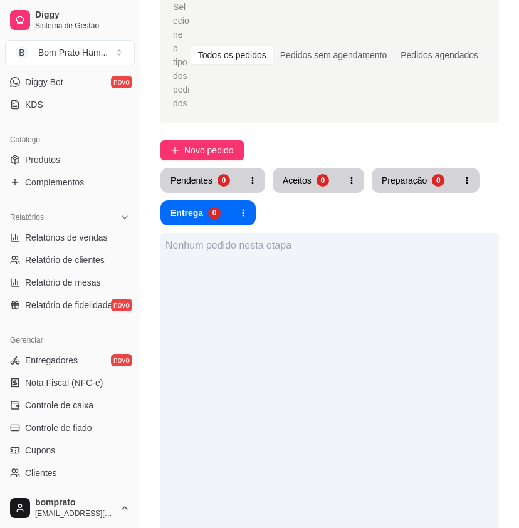
click at [83, 394] on ul "Entregadores novo Nota Fiscal (NFC-e) Controle de caixa Controle de fiado Cupon…" at bounding box center [70, 439] width 130 height 178
click at [95, 402] on link "Controle de caixa" at bounding box center [70, 406] width 130 height 20
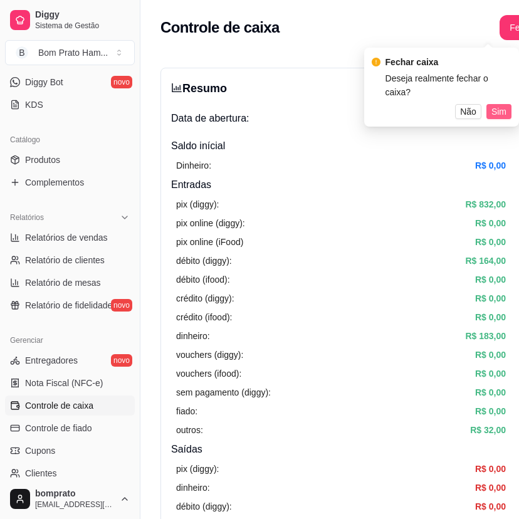
click at [500, 105] on span "Sim" at bounding box center [498, 112] width 15 height 14
